Goal: Information Seeking & Learning: Learn about a topic

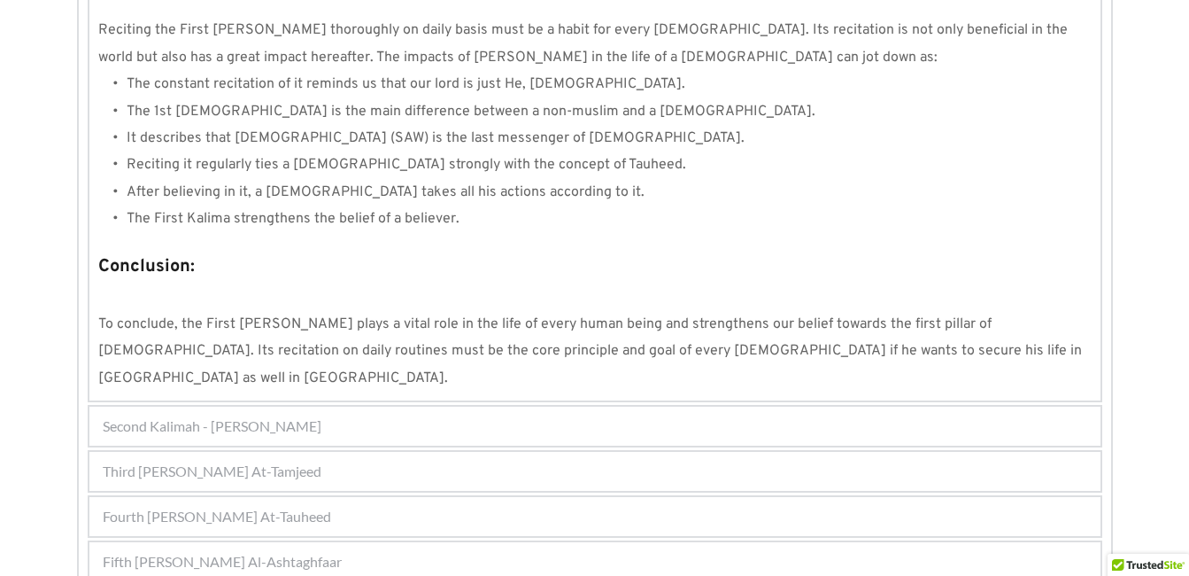
scroll to position [1702, 0]
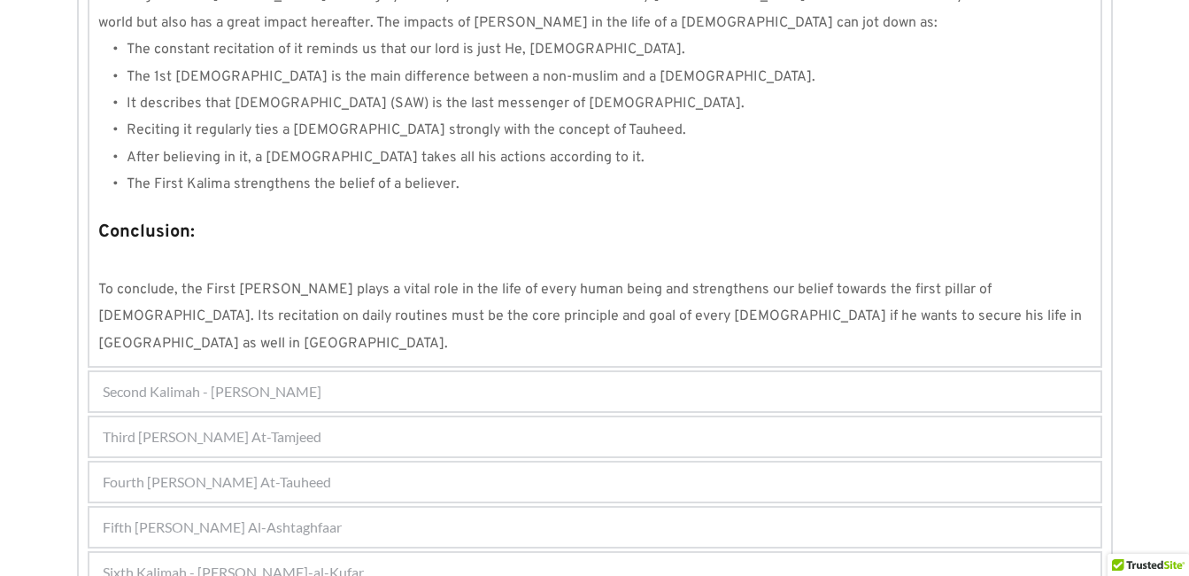
click at [175, 471] on span "Fourth [PERSON_NAME] At-Tauheed" at bounding box center [217, 481] width 228 height 21
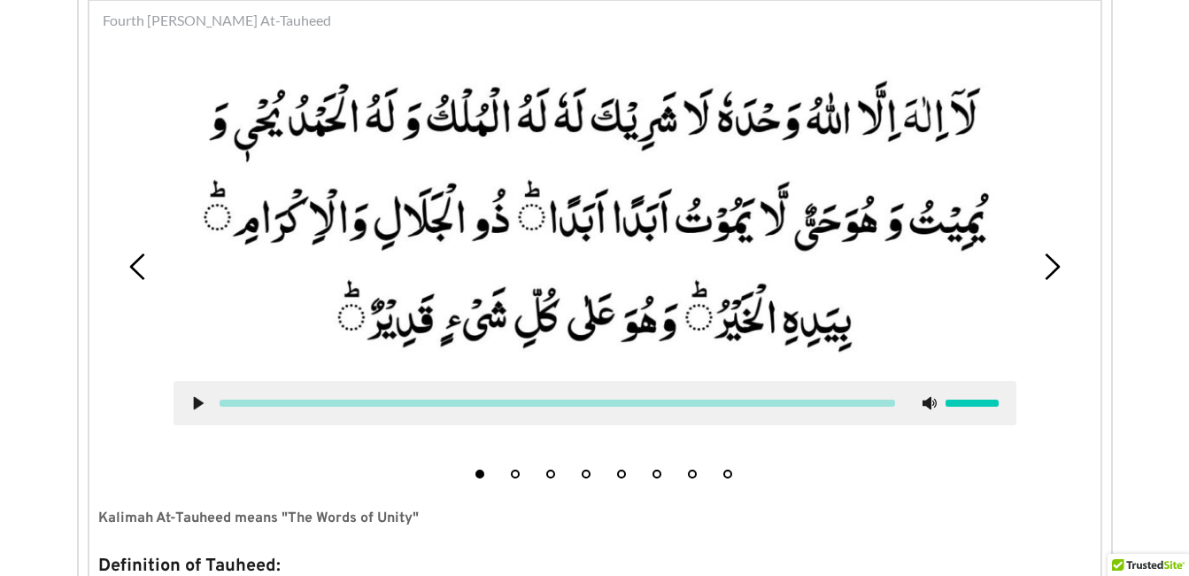
scroll to position [566, 0]
click at [592, 476] on li "4" at bounding box center [586, 470] width 18 height 18
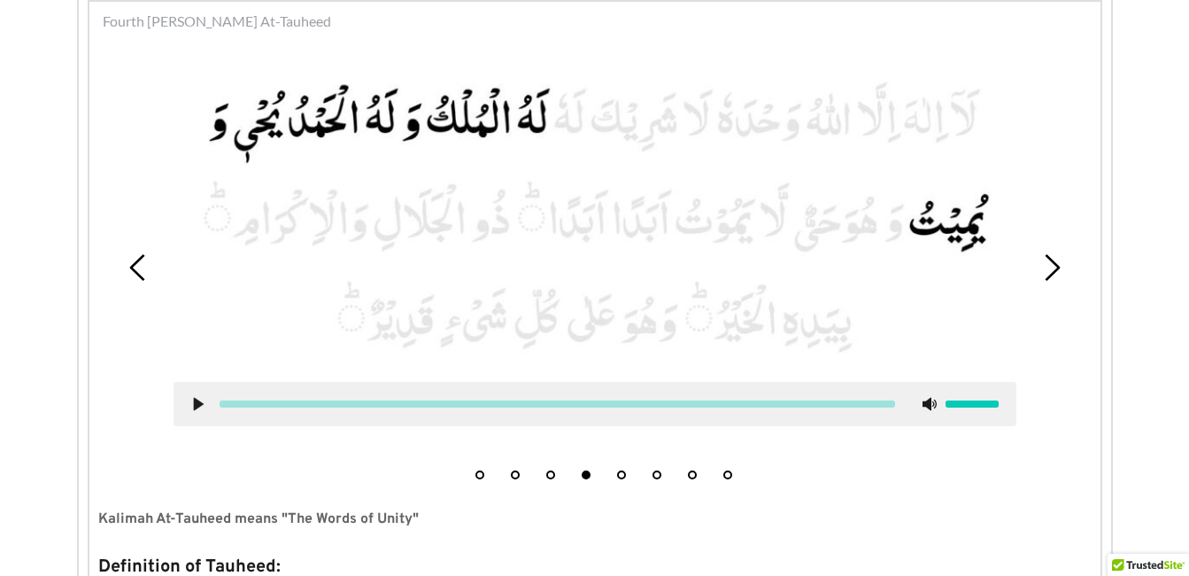
click at [622, 472] on button "5" at bounding box center [621, 474] width 9 height 9
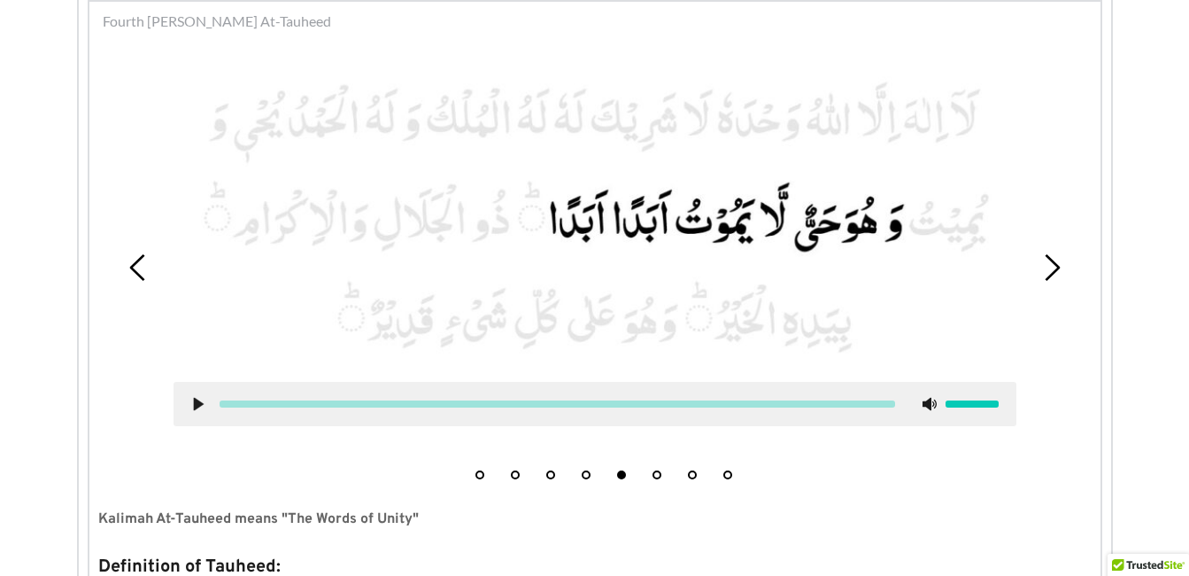
click at [192, 398] on icon at bounding box center [198, 404] width 14 height 14
click at [197, 402] on use at bounding box center [198, 404] width 12 height 13
click at [479, 472] on button "1" at bounding box center [480, 474] width 9 height 9
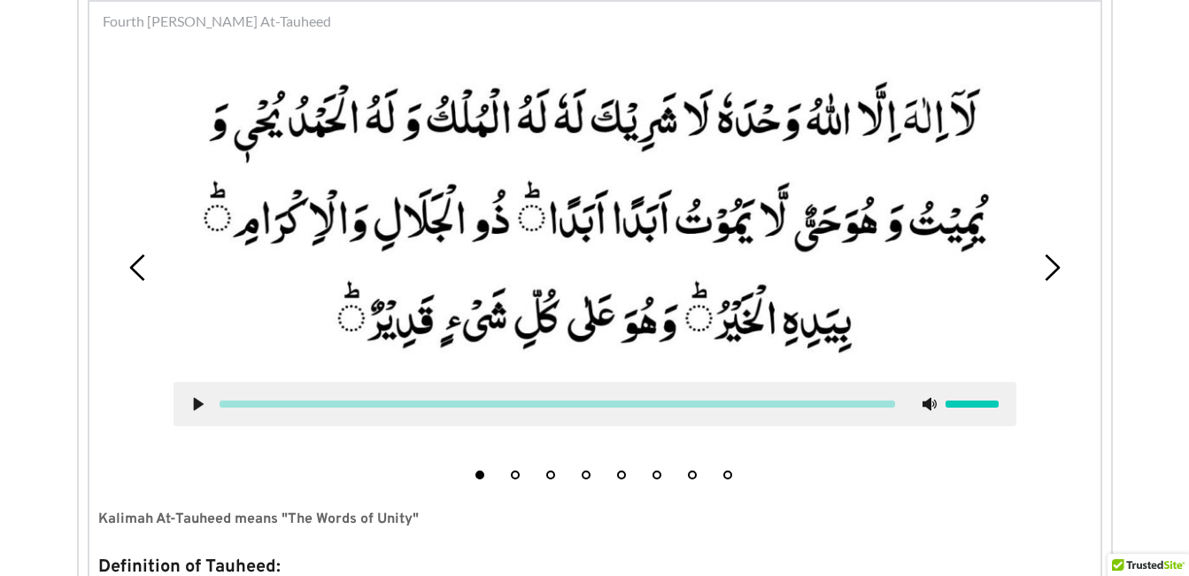
click at [201, 407] on icon at bounding box center [198, 404] width 14 height 14
click at [197, 402] on use at bounding box center [198, 404] width 12 height 13
